Goal: Find contact information: Find contact information

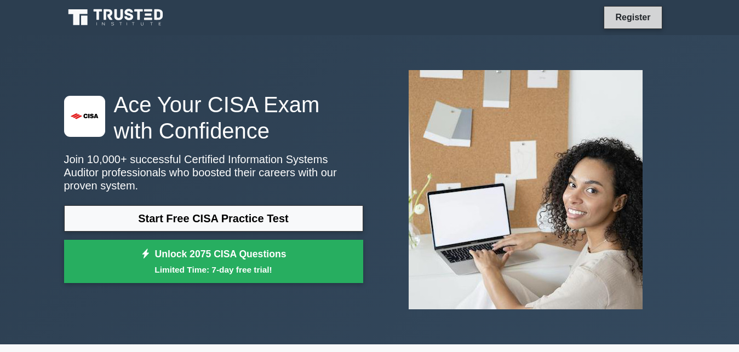
click at [625, 20] on link "Register" at bounding box center [633, 17] width 48 height 14
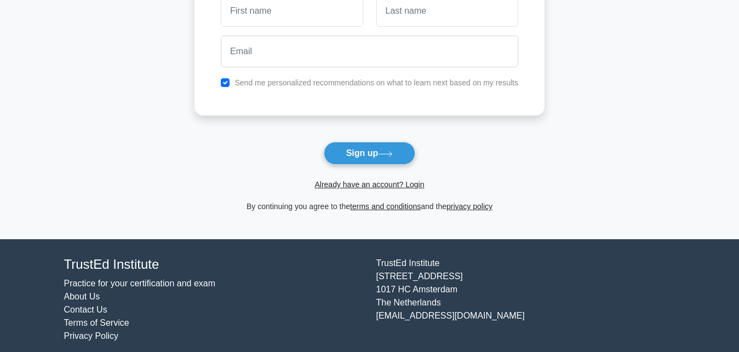
scroll to position [130, 0]
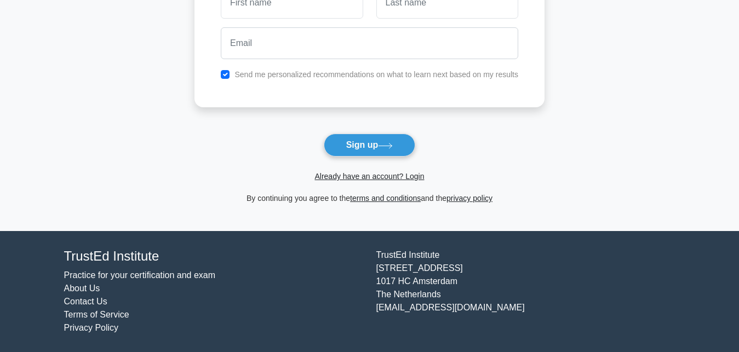
click at [70, 305] on link "Contact Us" at bounding box center [85, 301] width 43 height 9
click at [90, 306] on link "Contact Us" at bounding box center [85, 301] width 43 height 9
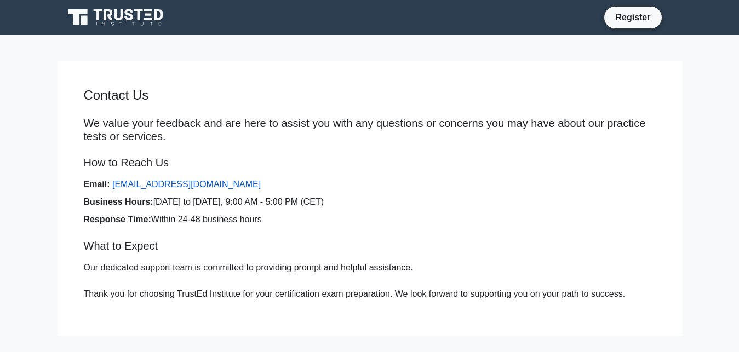
click at [125, 188] on link "[EMAIL_ADDRESS][DOMAIN_NAME]" at bounding box center [186, 184] width 148 height 9
click at [153, 186] on link "[EMAIL_ADDRESS][DOMAIN_NAME]" at bounding box center [186, 184] width 148 height 9
